Goal: Transaction & Acquisition: Purchase product/service

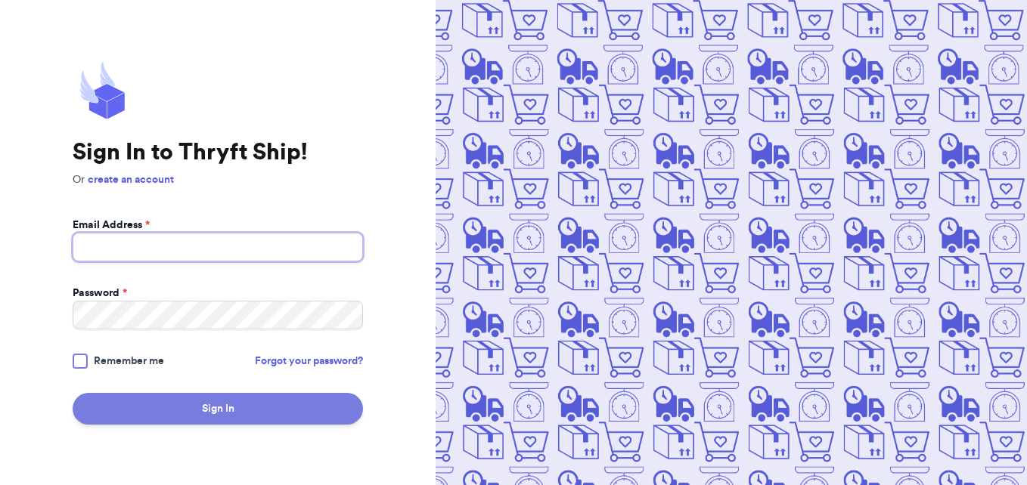
type input "[EMAIL_ADDRESS][DOMAIN_NAME]"
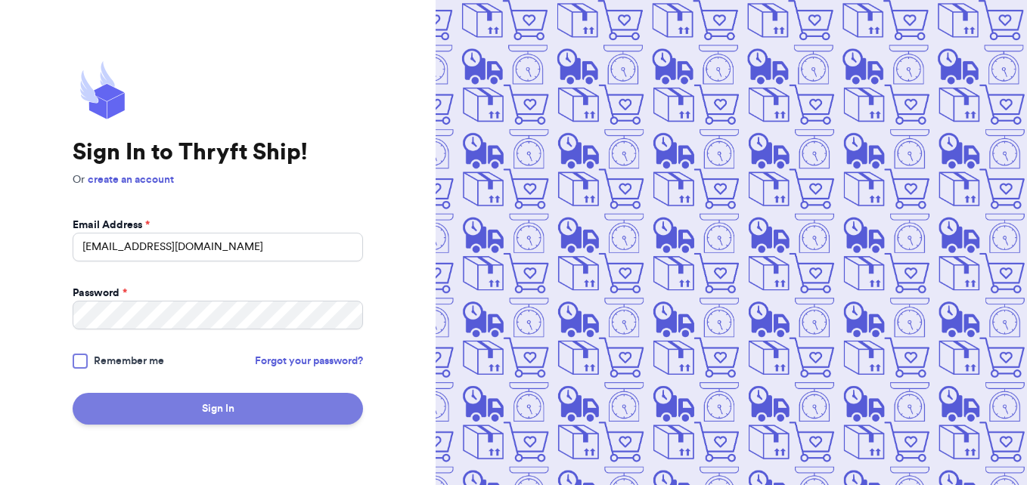
click at [219, 414] on button "Sign In" at bounding box center [218, 409] width 290 height 32
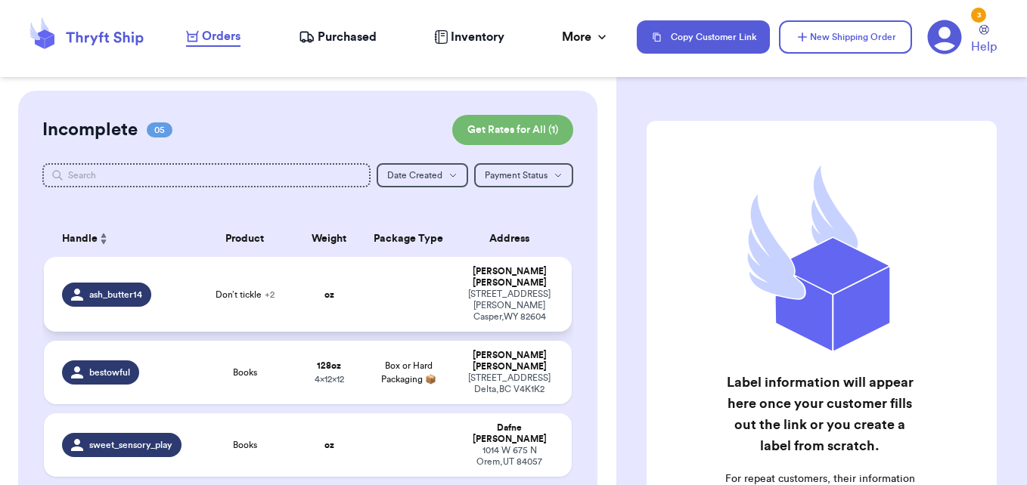
click at [286, 284] on td "Don’t tickle + 2" at bounding box center [245, 294] width 106 height 75
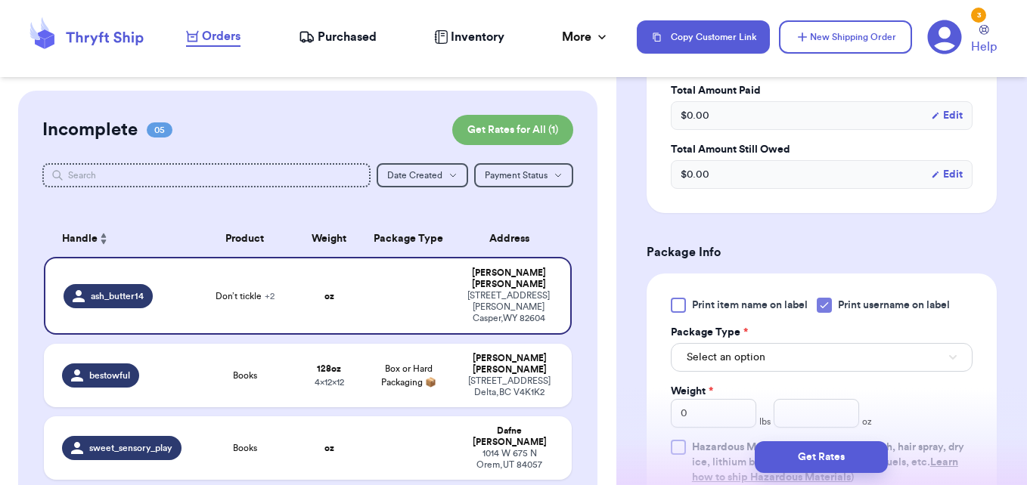
scroll to position [680, 0]
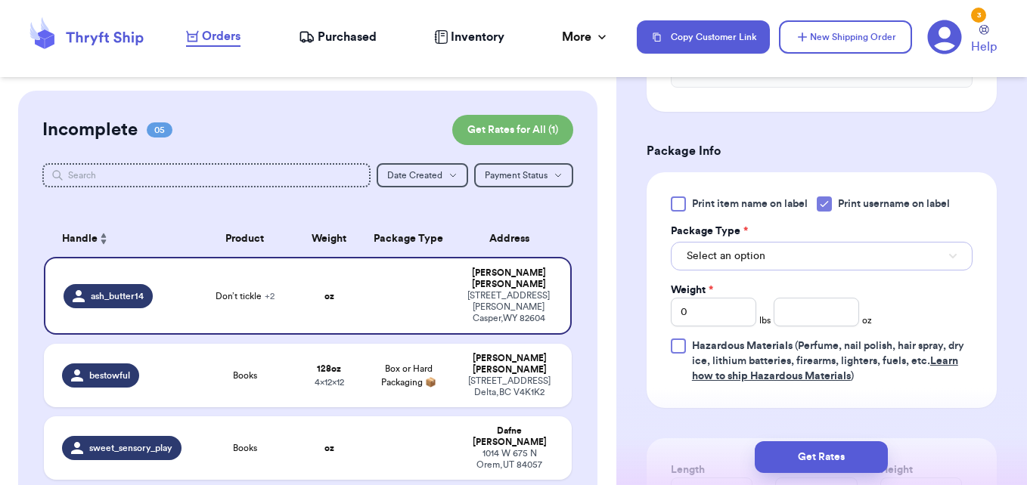
click at [732, 250] on span "Select an option" at bounding box center [725, 256] width 79 height 15
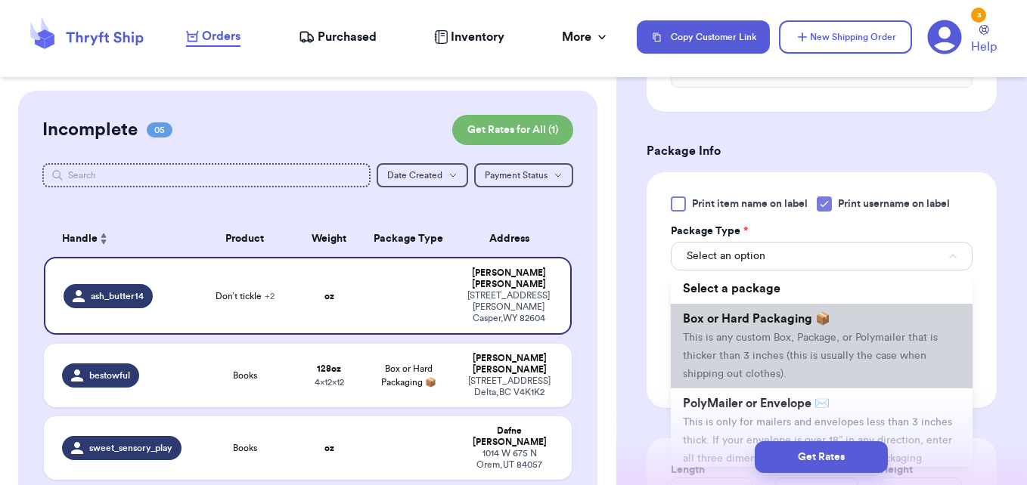
click at [742, 328] on li "Box or Hard Packaging 📦 This is any custom Box, Package, or Polymailer that is …" at bounding box center [822, 346] width 302 height 85
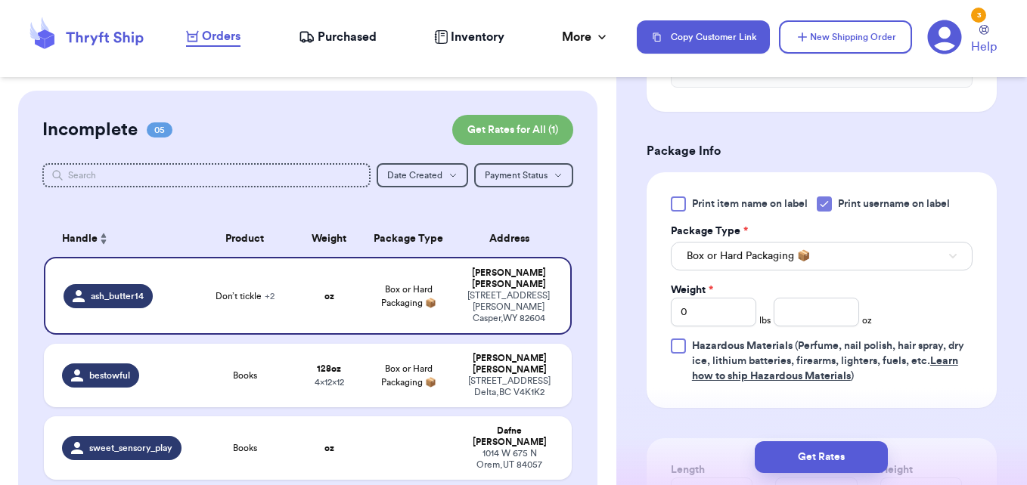
scroll to position [756, 0]
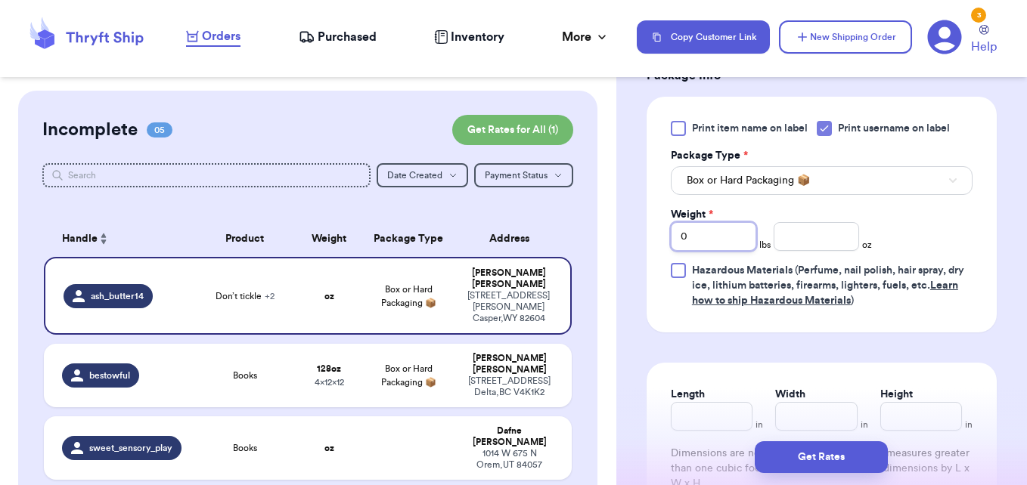
drag, startPoint x: 696, startPoint y: 231, endPoint x: 658, endPoint y: 234, distance: 38.7
click at [658, 234] on div "Print item name on label Print username on label Package Type * Box or Hard Pac…" at bounding box center [821, 215] width 350 height 236
type input "4"
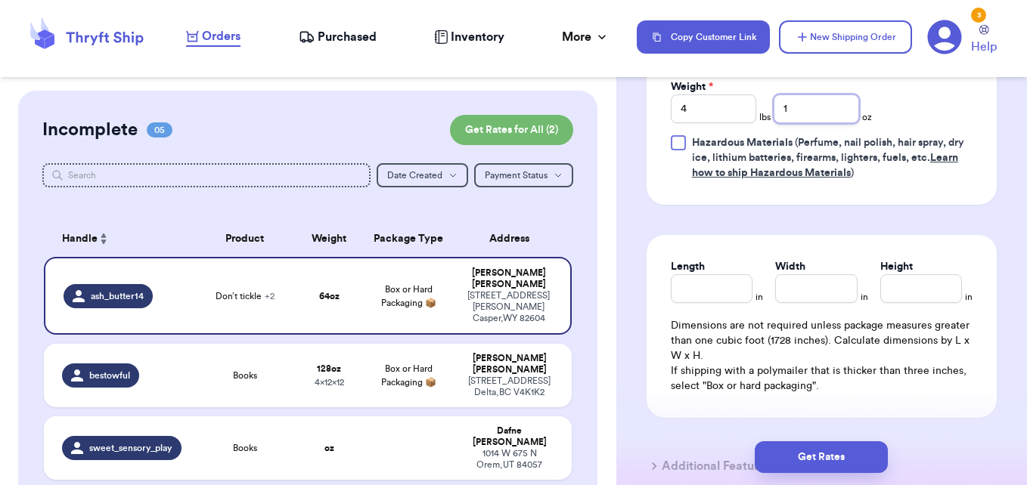
scroll to position [907, 0]
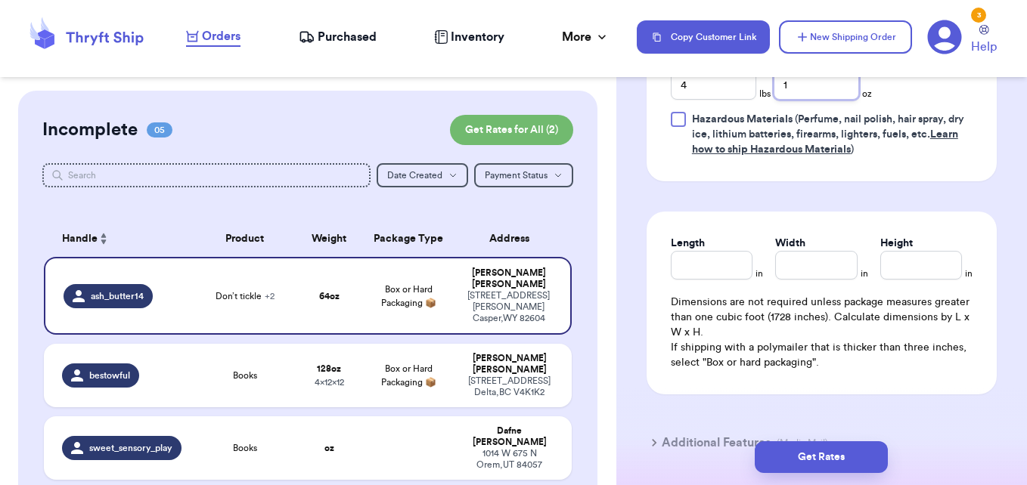
type input "1"
click at [718, 264] on input "Length" at bounding box center [712, 265] width 82 height 29
type input "8"
type input "5"
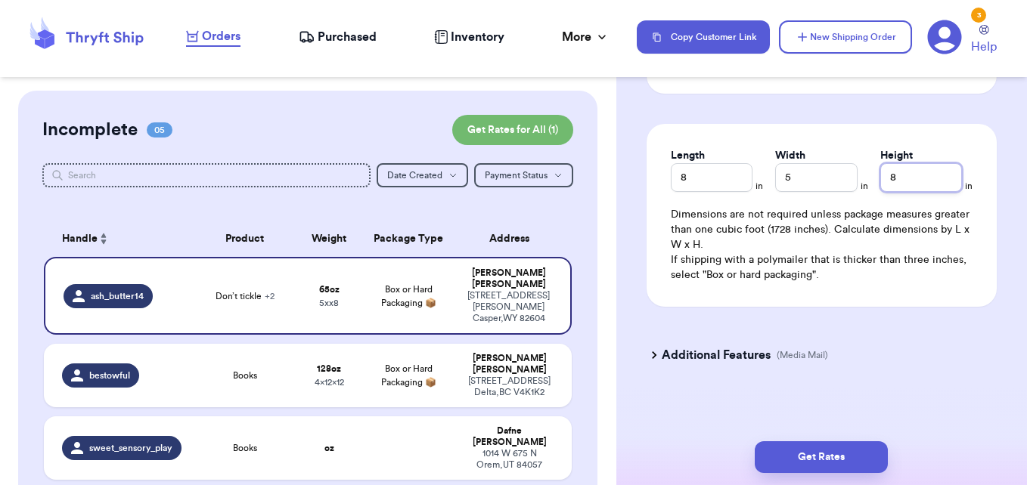
scroll to position [1001, 0]
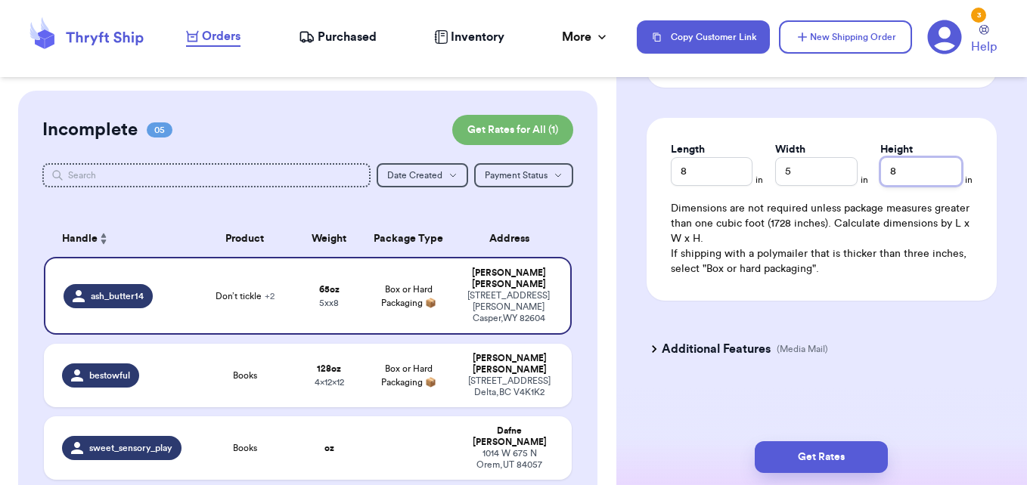
type input "8"
click at [695, 349] on h3 "Additional Features" at bounding box center [715, 349] width 109 height 18
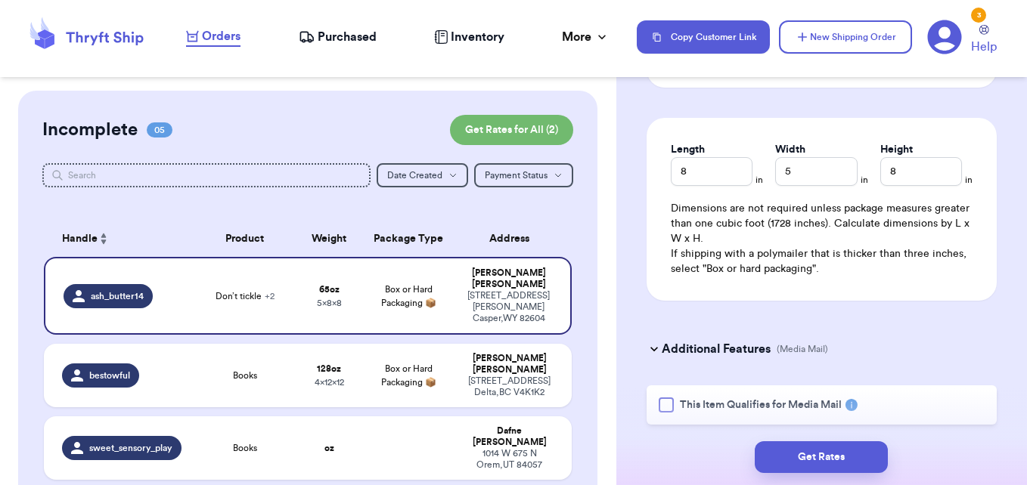
click at [673, 402] on div at bounding box center [665, 405] width 15 height 15
click at [0, 0] on input "This Item Qualifies for Media Mail" at bounding box center [0, 0] width 0 height 0
click at [782, 452] on button "Get Rates" at bounding box center [820, 457] width 133 height 32
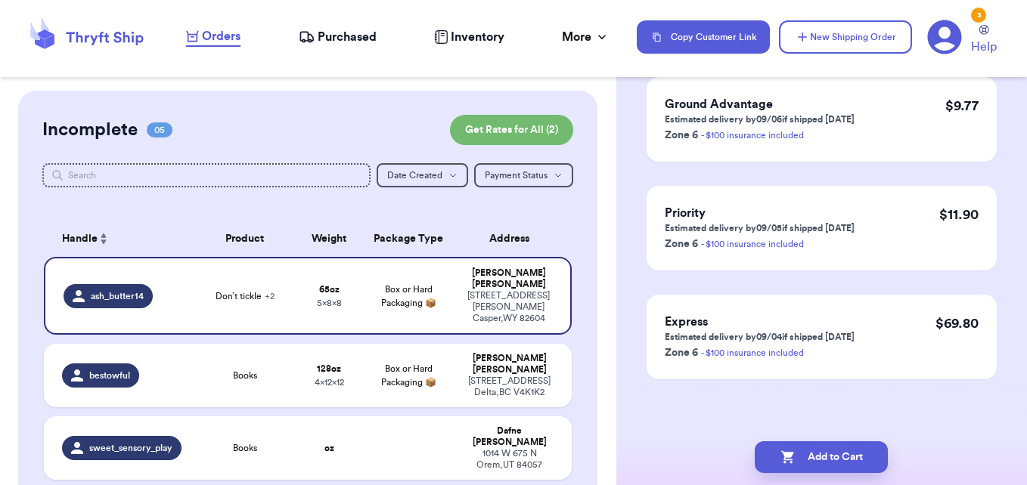
scroll to position [0, 0]
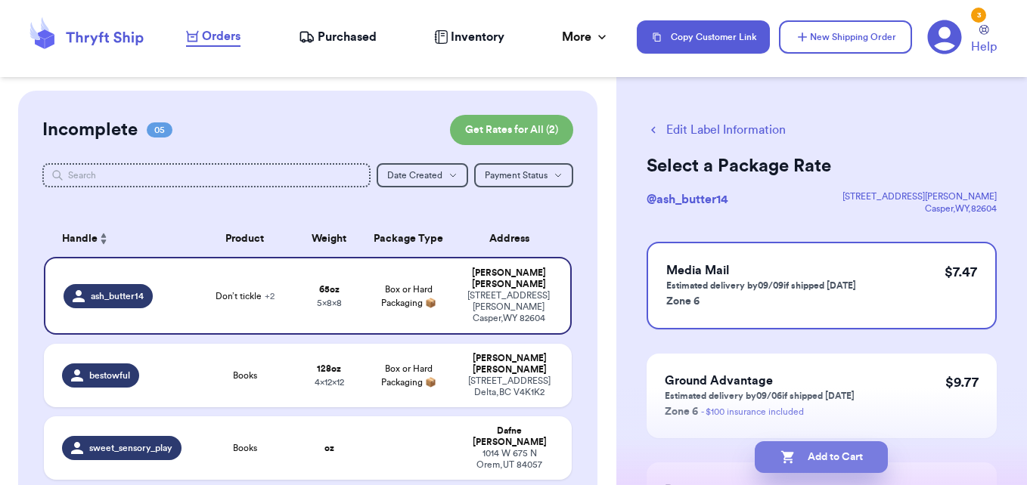
click at [816, 456] on button "Add to Cart" at bounding box center [820, 457] width 133 height 32
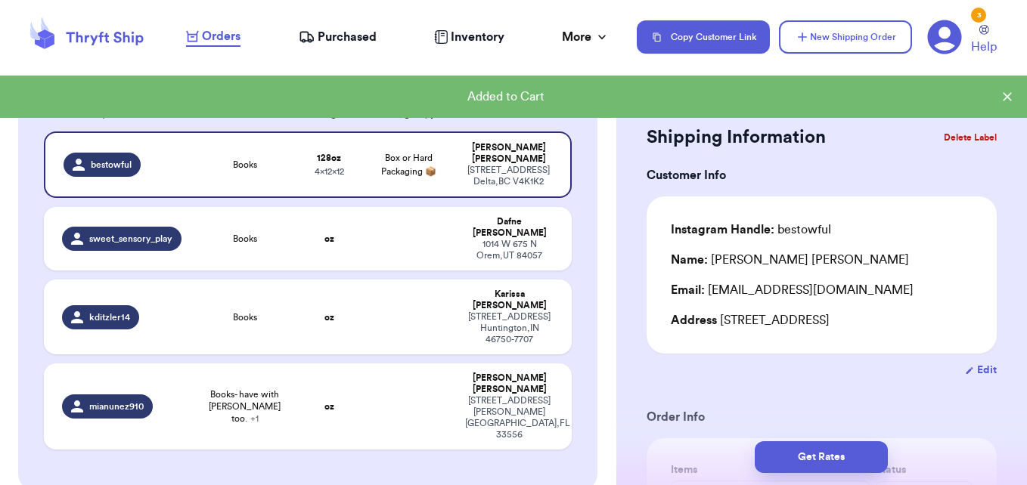
scroll to position [320, 0]
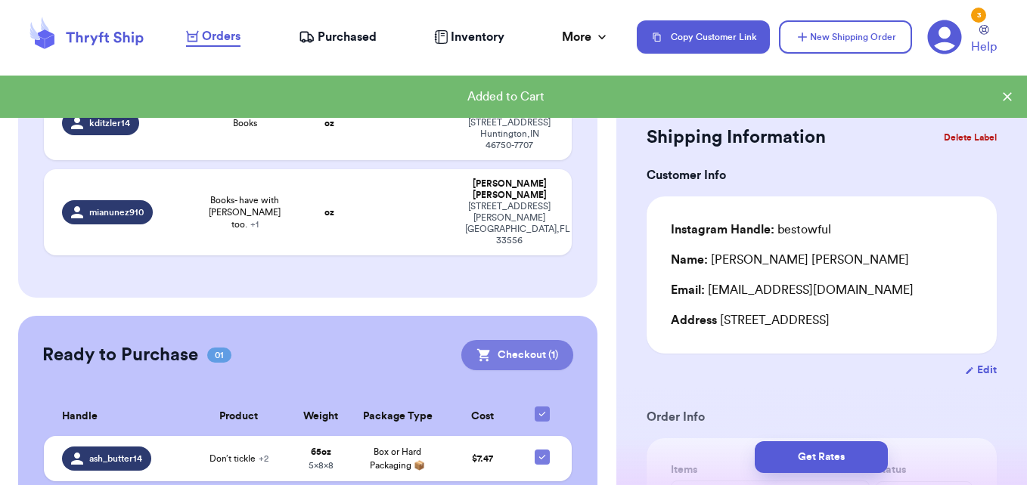
click at [491, 340] on button "Checkout ( 1 )" at bounding box center [517, 355] width 112 height 30
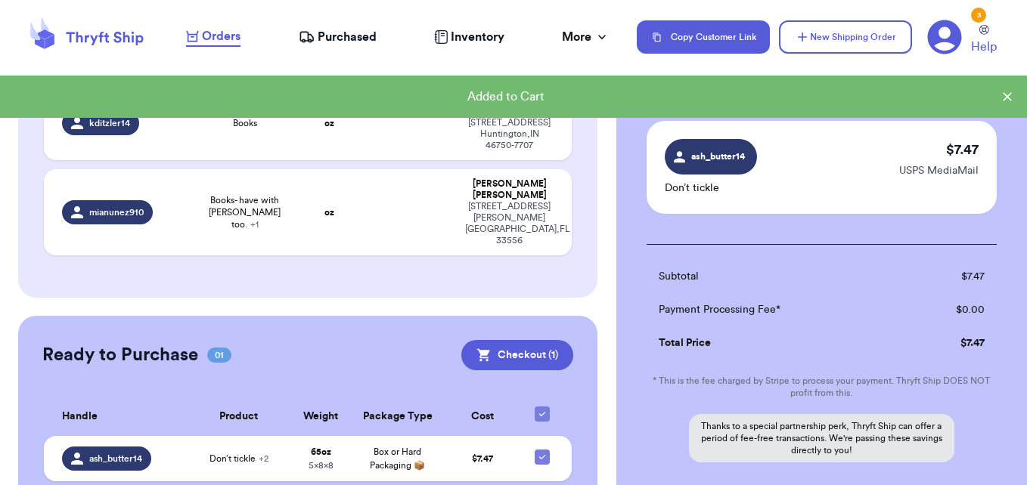
scroll to position [206, 0]
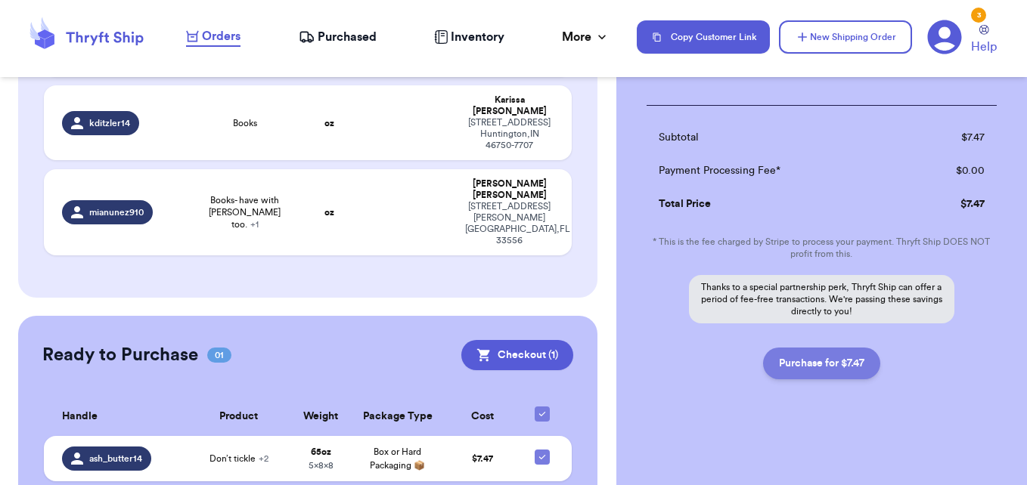
click at [829, 372] on button "Purchase for $7.47" at bounding box center [821, 364] width 117 height 32
checkbox input "false"
checkbox input "true"
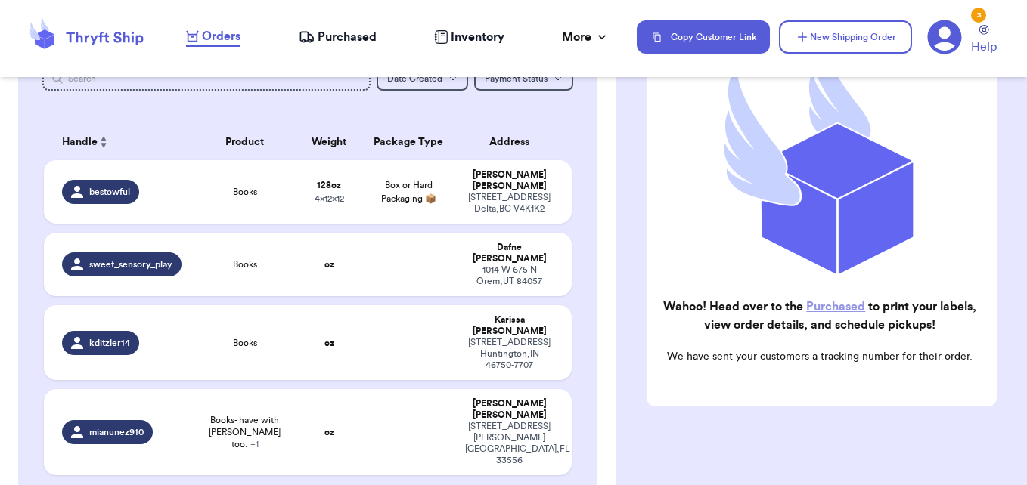
scroll to position [87, 0]
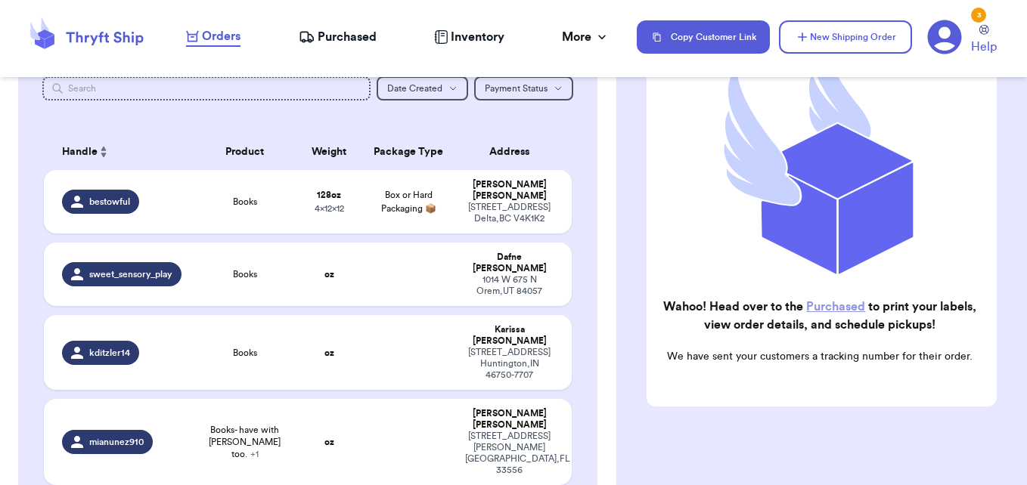
click at [344, 41] on span "Purchased" at bounding box center [347, 37] width 59 height 18
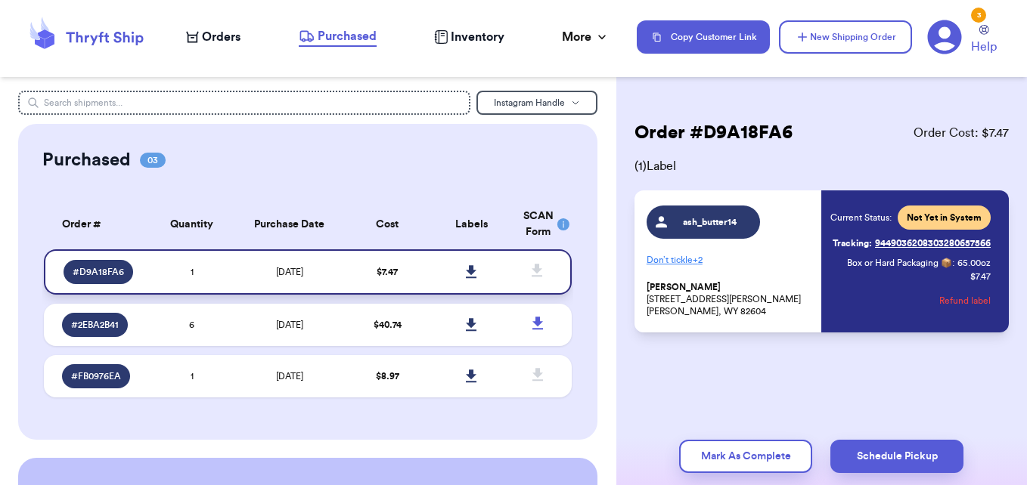
click at [466, 268] on icon at bounding box center [471, 271] width 11 height 13
